Goal: Task Accomplishment & Management: Manage account settings

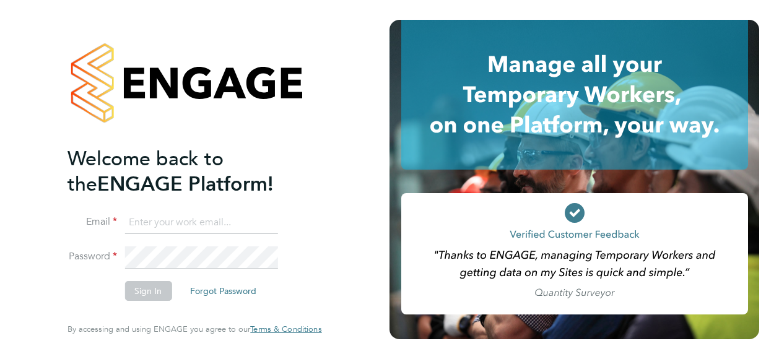
type input "cwilliams@skilledcareers.co.uk"
click at [146, 309] on li "Sign In Forgot Password" at bounding box center [189, 297] width 242 height 32
click at [156, 289] on button "Sign In" at bounding box center [148, 291] width 47 height 20
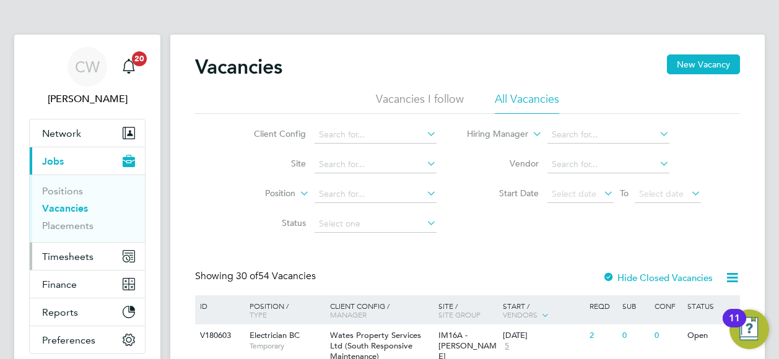
click at [50, 256] on span "Timesheets" at bounding box center [67, 257] width 51 height 12
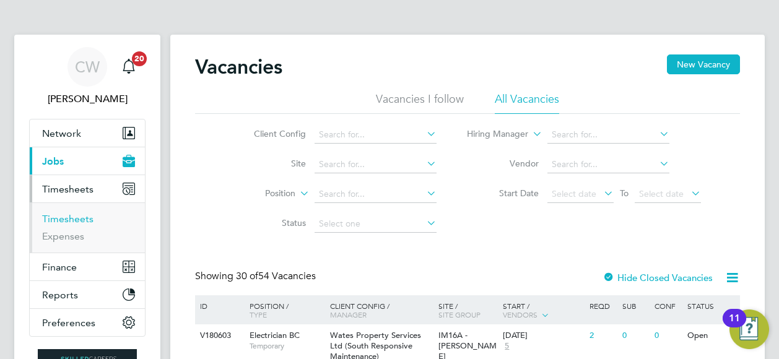
click at [77, 217] on link "Timesheets" at bounding box center [67, 219] width 51 height 12
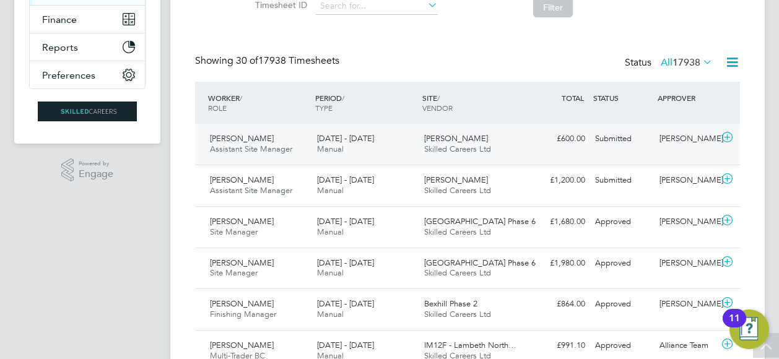
click at [732, 136] on icon at bounding box center [727, 138] width 15 height 10
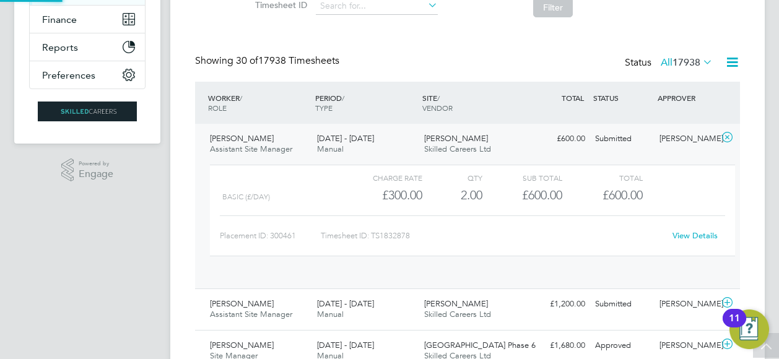
click at [712, 136] on div "[PERSON_NAME]" at bounding box center [687, 139] width 64 height 20
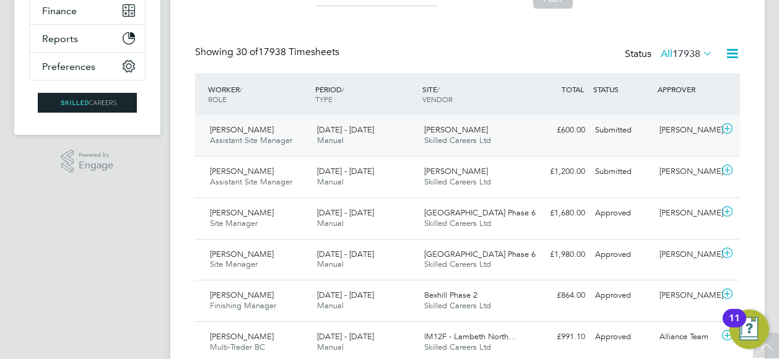
click at [249, 135] on span "Assistant Site Manager" at bounding box center [251, 140] width 82 height 11
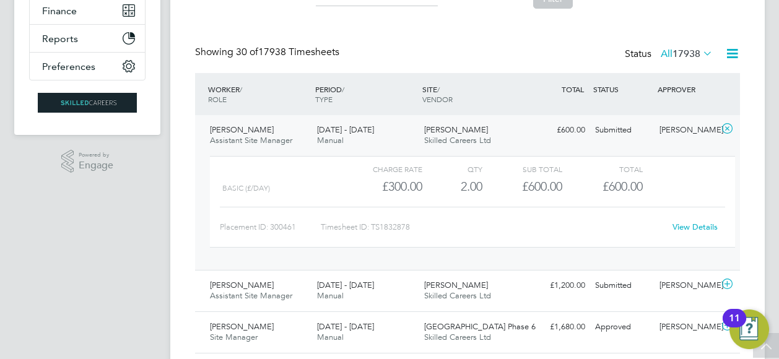
click at [699, 225] on link "View Details" at bounding box center [695, 227] width 45 height 11
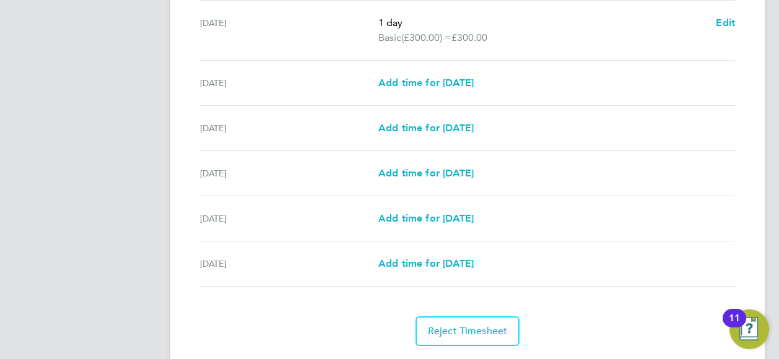
scroll to position [499, 0]
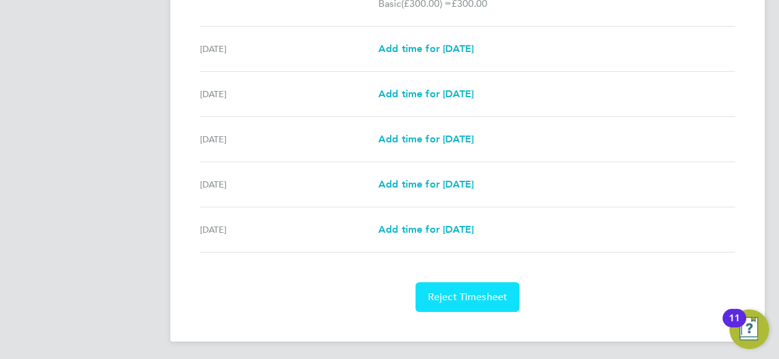
click at [487, 293] on span "Reject Timesheet" at bounding box center [468, 297] width 80 height 12
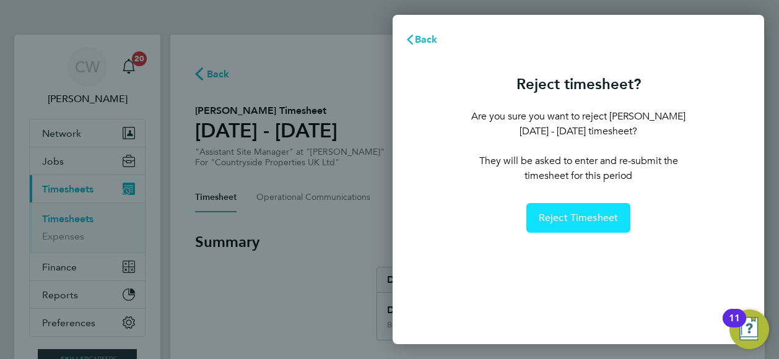
click at [623, 216] on button "Reject Timesheet" at bounding box center [579, 218] width 105 height 30
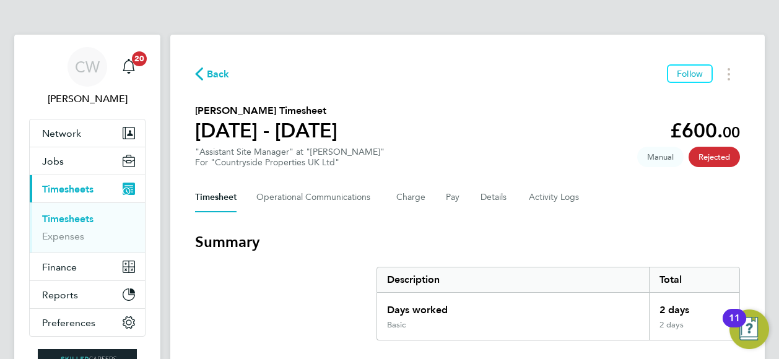
click at [82, 214] on link "Timesheets" at bounding box center [67, 219] width 51 height 12
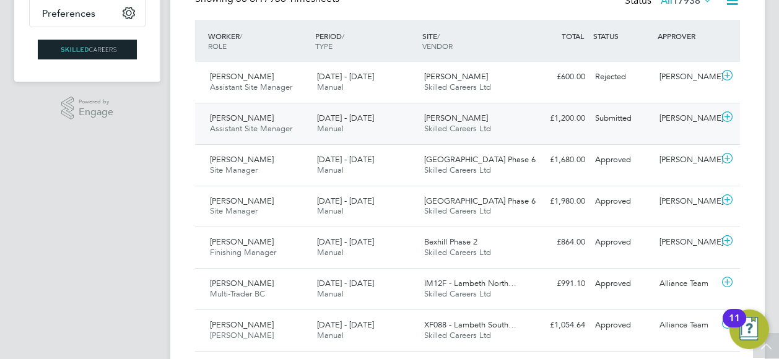
click at [729, 118] on icon at bounding box center [727, 117] width 15 height 10
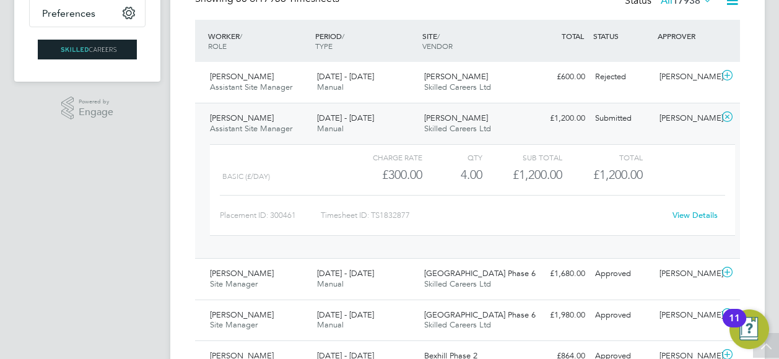
click at [691, 219] on link "View Details" at bounding box center [695, 215] width 45 height 11
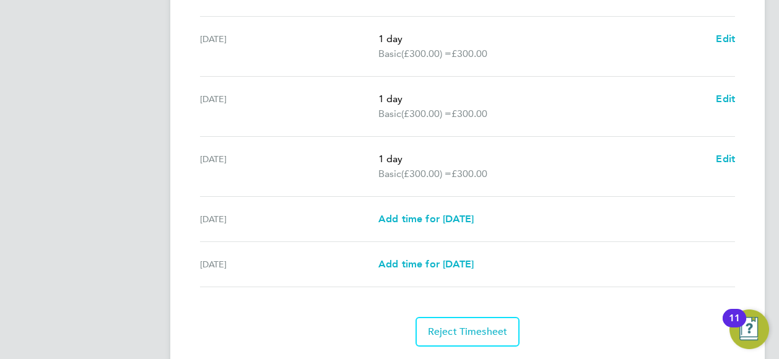
scroll to position [529, 0]
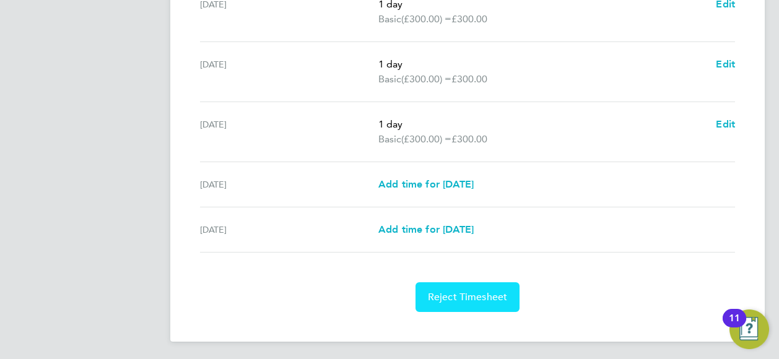
click at [497, 296] on span "Reject Timesheet" at bounding box center [468, 297] width 80 height 12
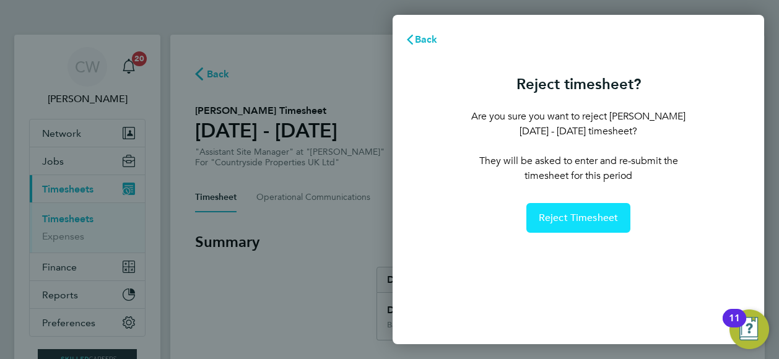
click at [568, 220] on span "Reject Timesheet" at bounding box center [579, 218] width 80 height 12
